Goal: Check status: Check status

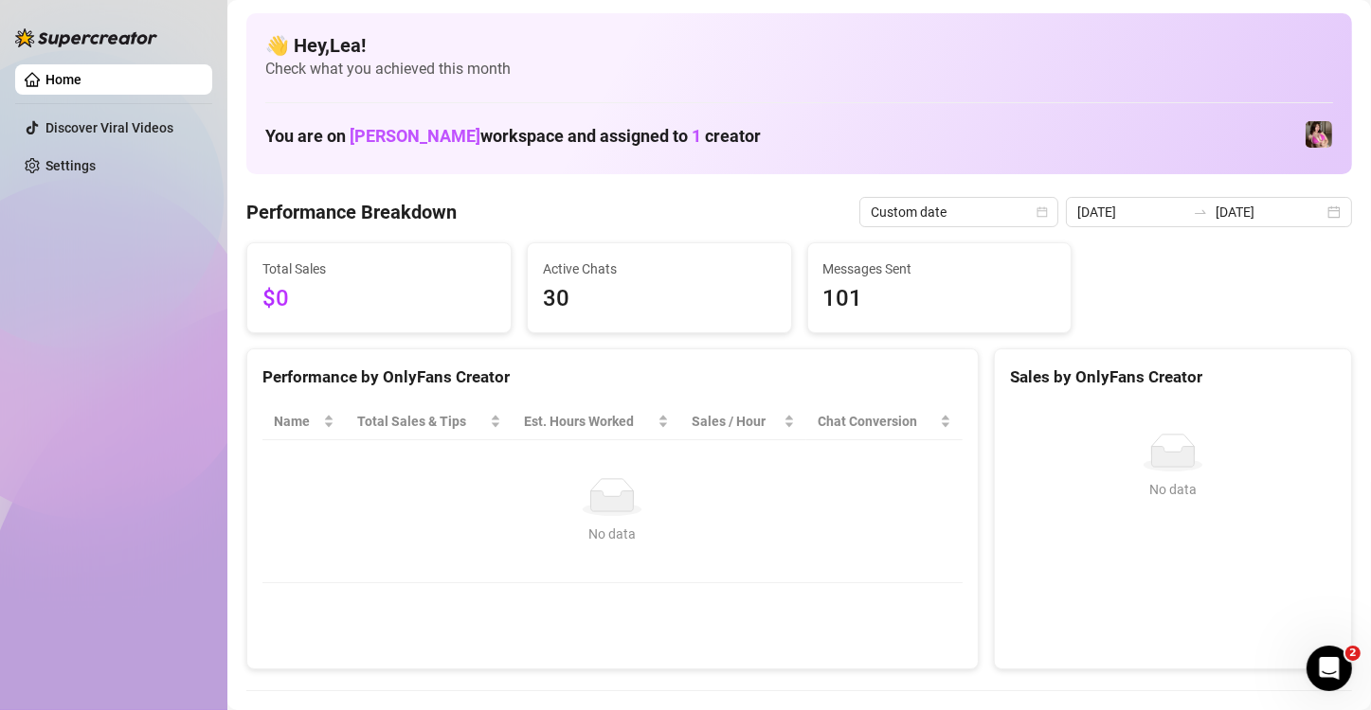
scroll to position [63, 0]
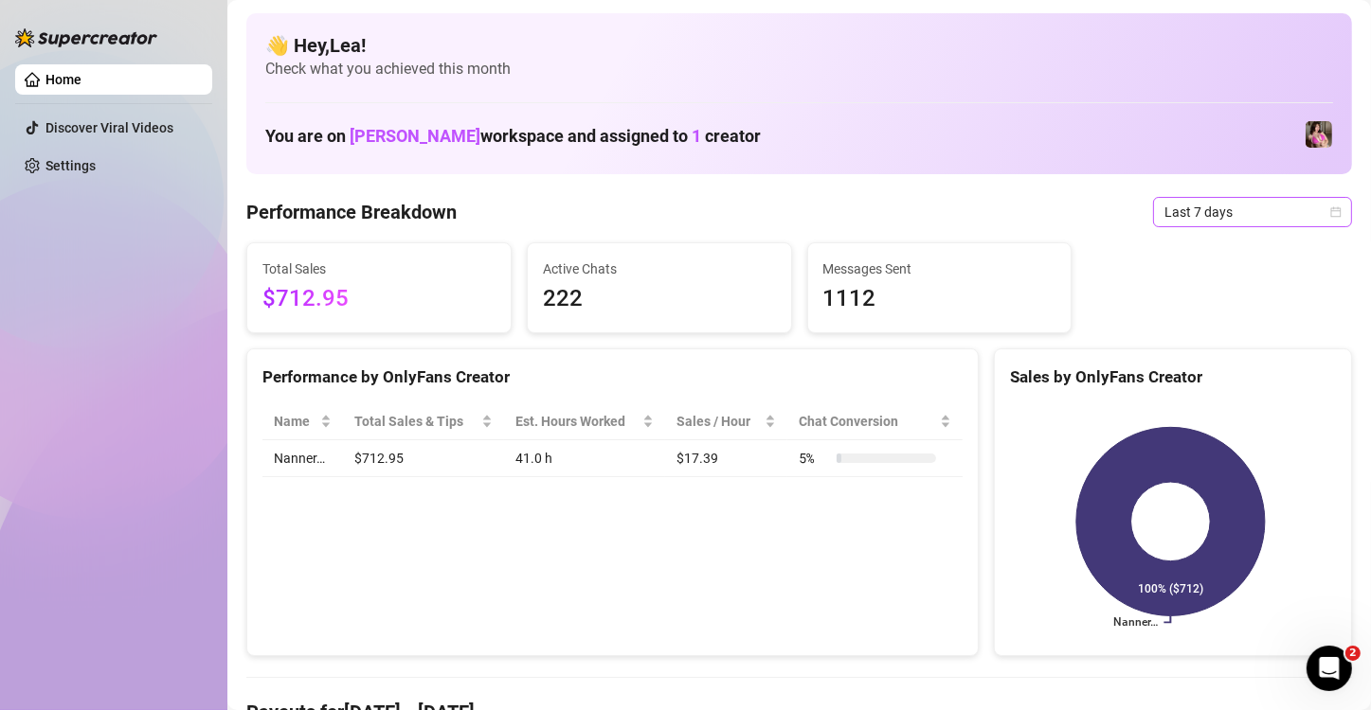
click at [1330, 213] on icon "calendar" at bounding box center [1335, 211] width 11 height 11
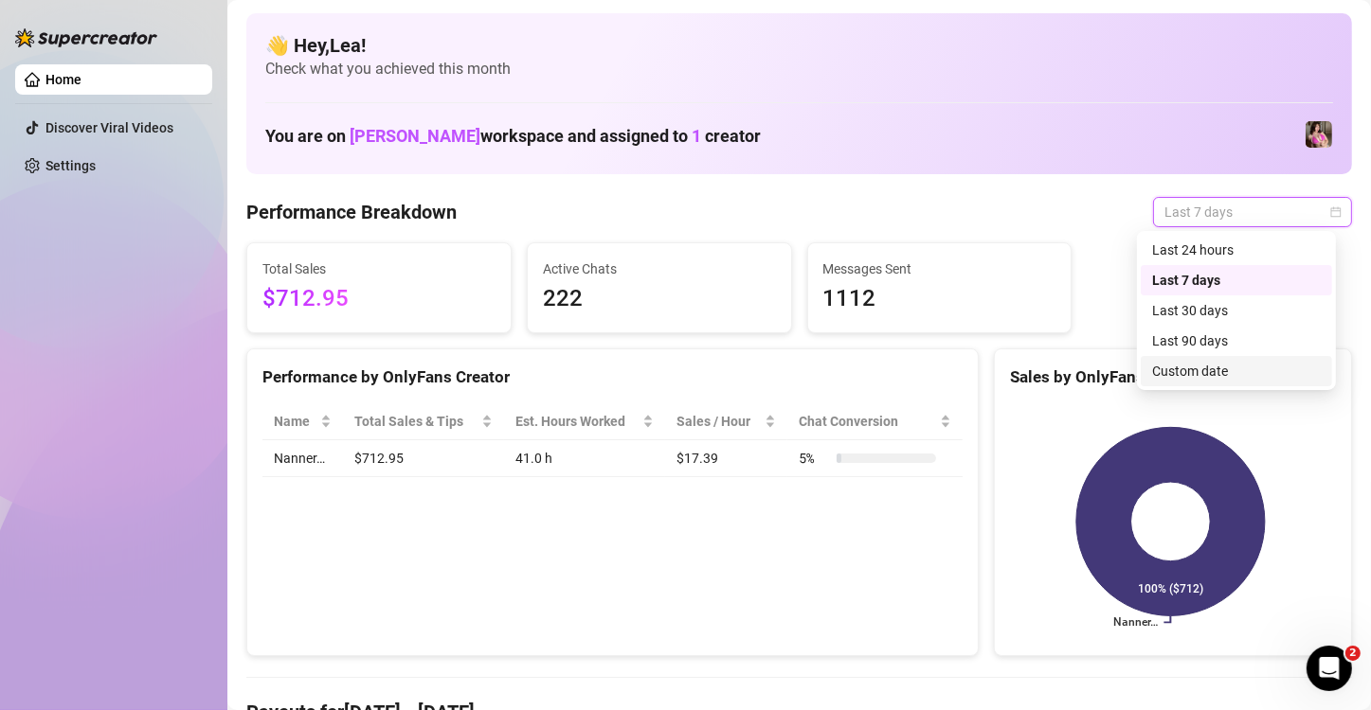
click at [1234, 368] on div "Custom date" at bounding box center [1236, 371] width 169 height 21
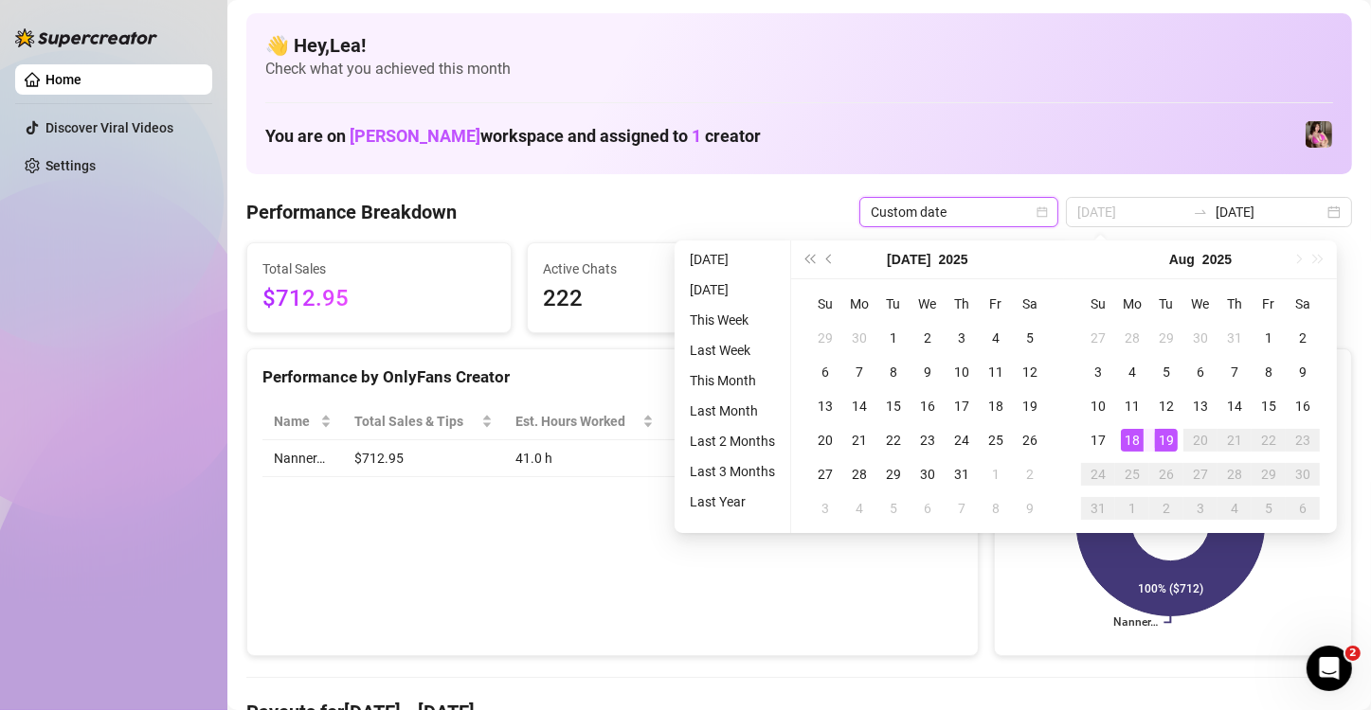
type input "[DATE]"
click at [1165, 438] on div "19" at bounding box center [1166, 440] width 23 height 23
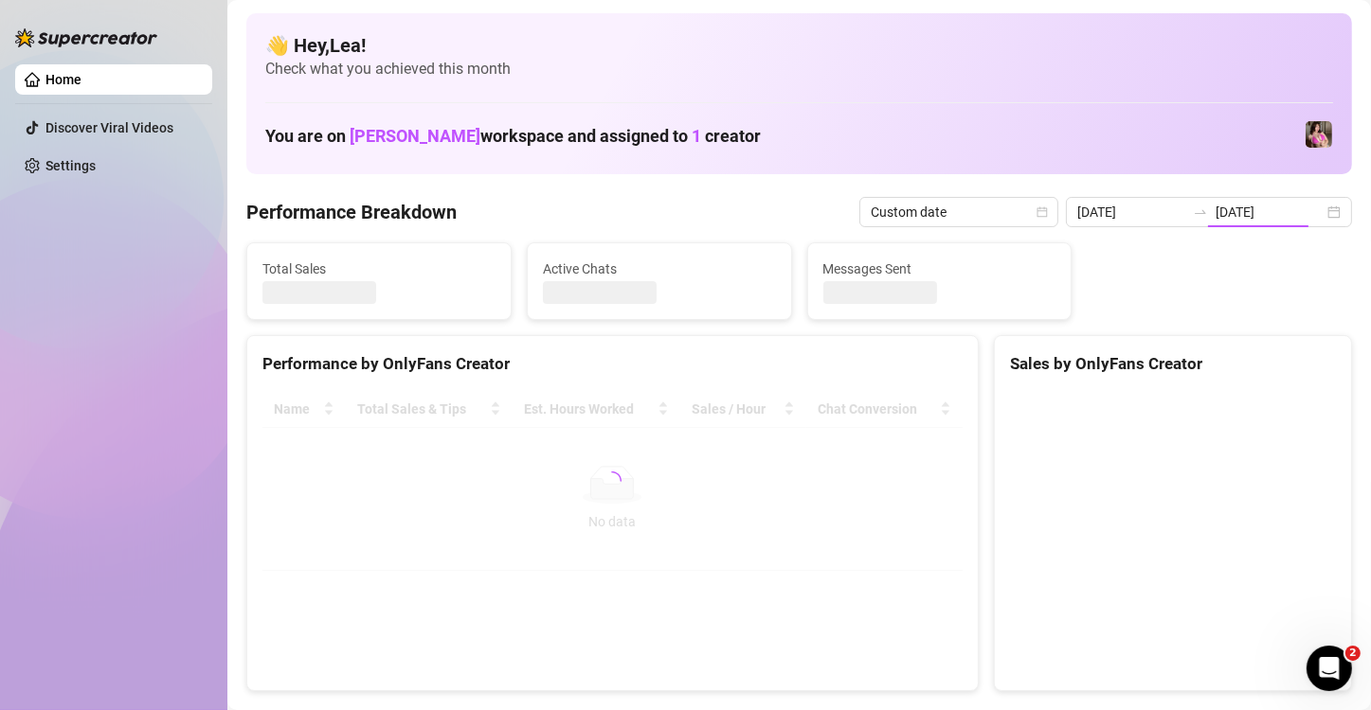
type input "[DATE]"
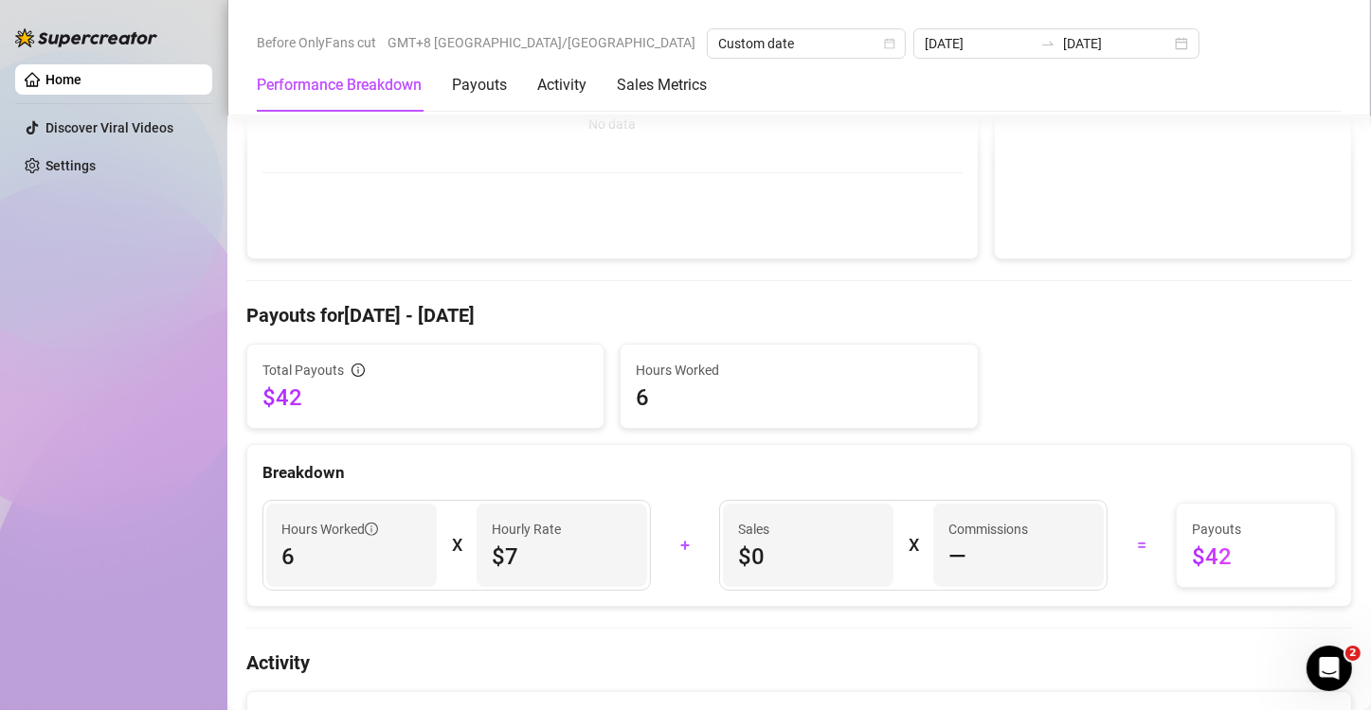
scroll to position [441, 0]
